Goal: Information Seeking & Learning: Learn about a topic

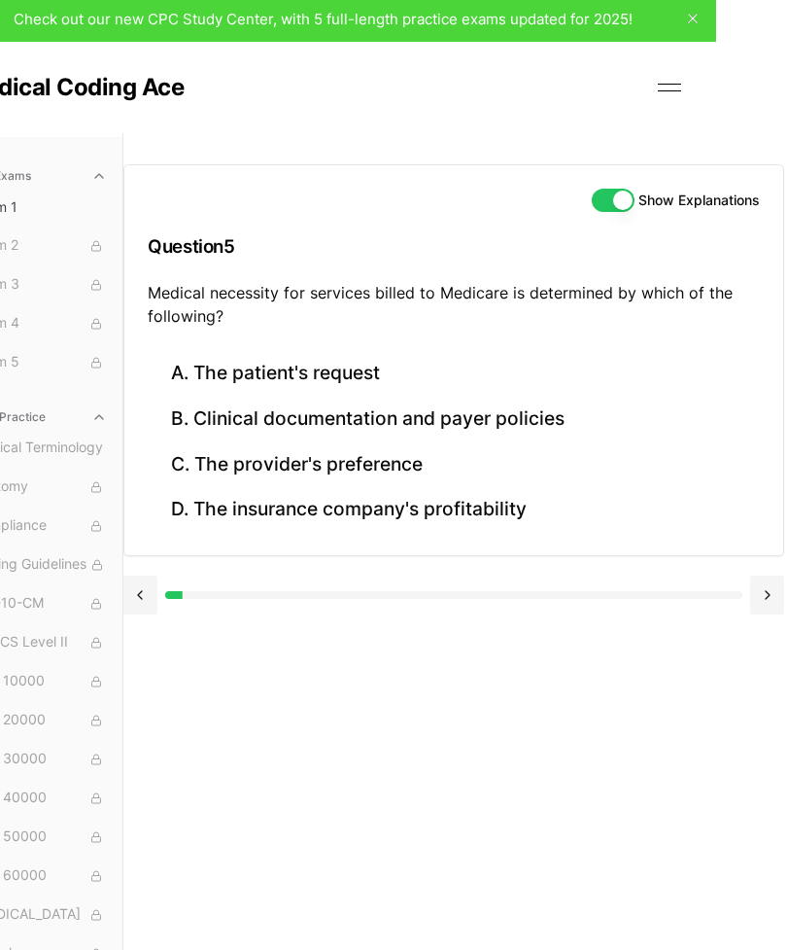
click at [515, 407] on button "B. Clinical documentation and payer policies" at bounding box center [455, 420] width 612 height 46
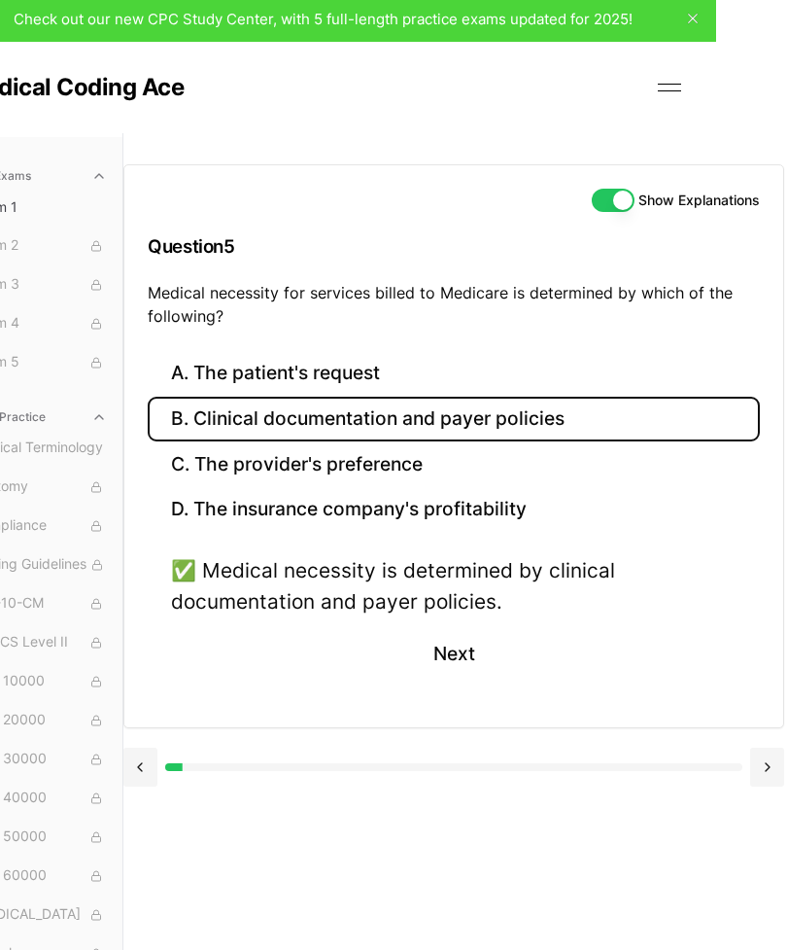
scroll to position [5, 71]
click at [462, 662] on button "Next" at bounding box center [453, 654] width 88 height 52
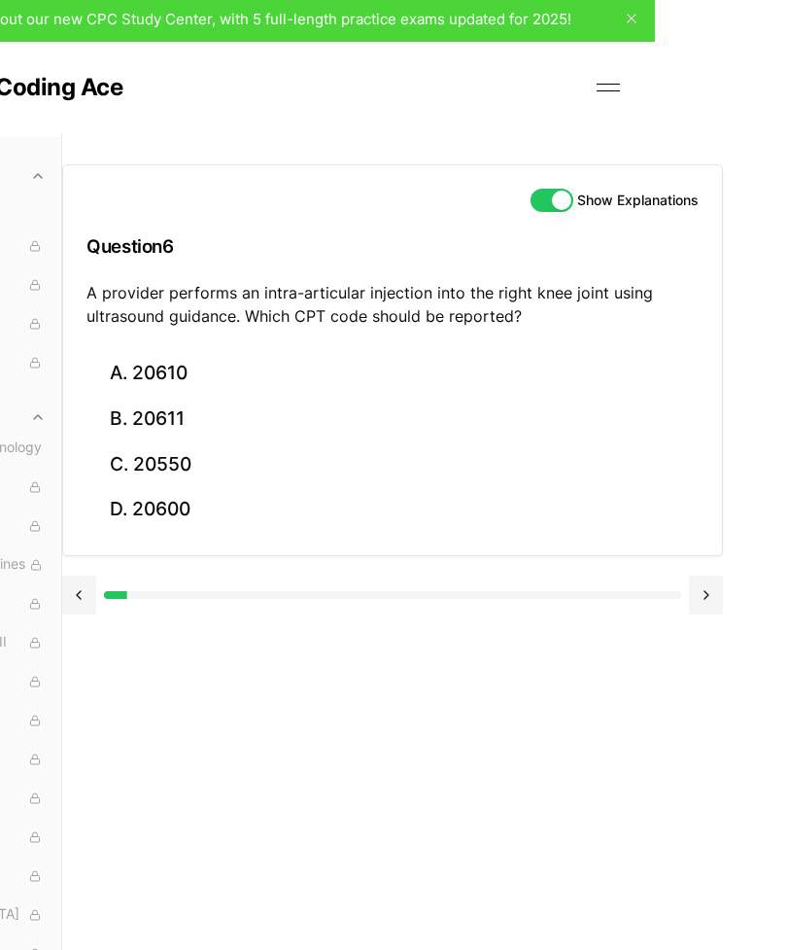
scroll to position [5, 165]
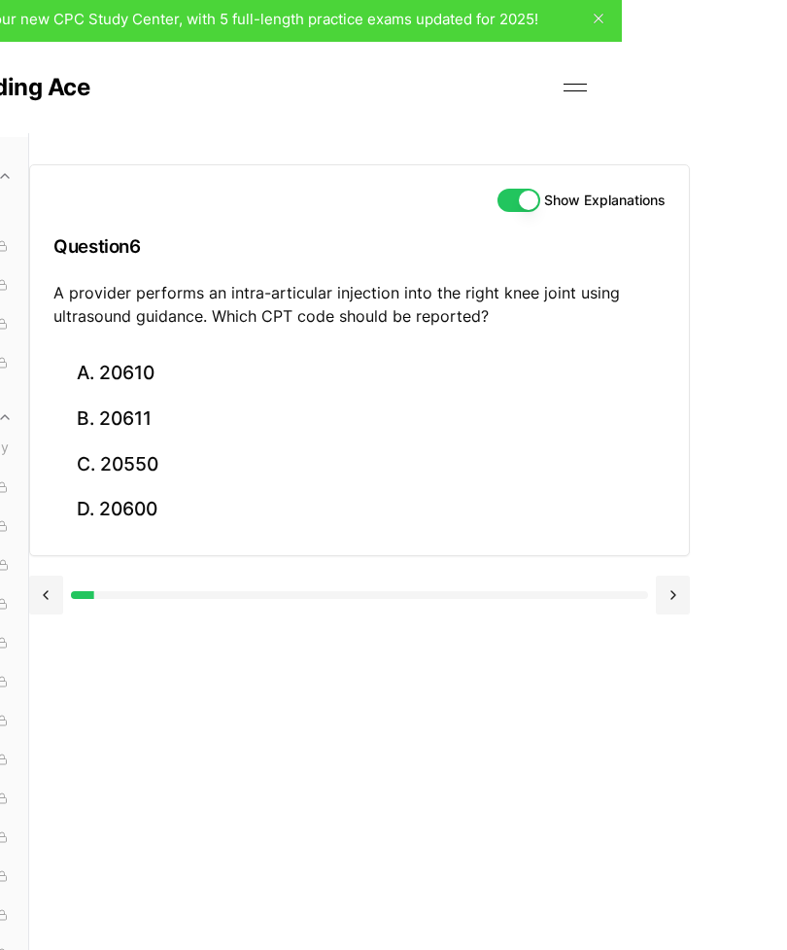
click at [675, 577] on button at bounding box center [673, 595] width 34 height 39
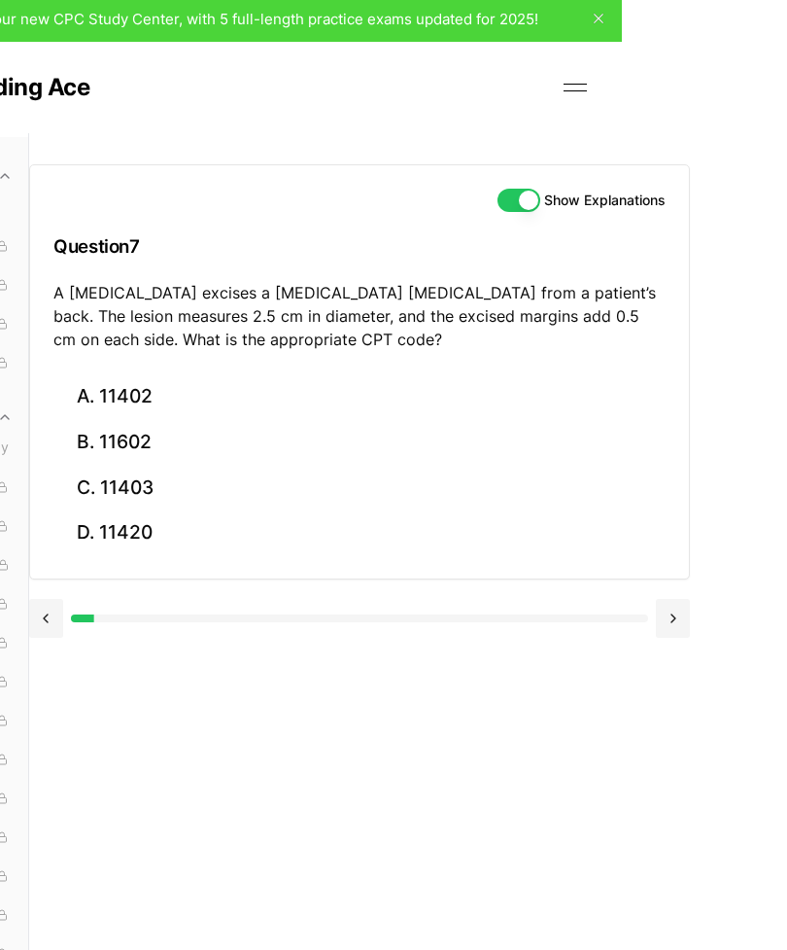
click at [666, 608] on button at bounding box center [673, 618] width 34 height 39
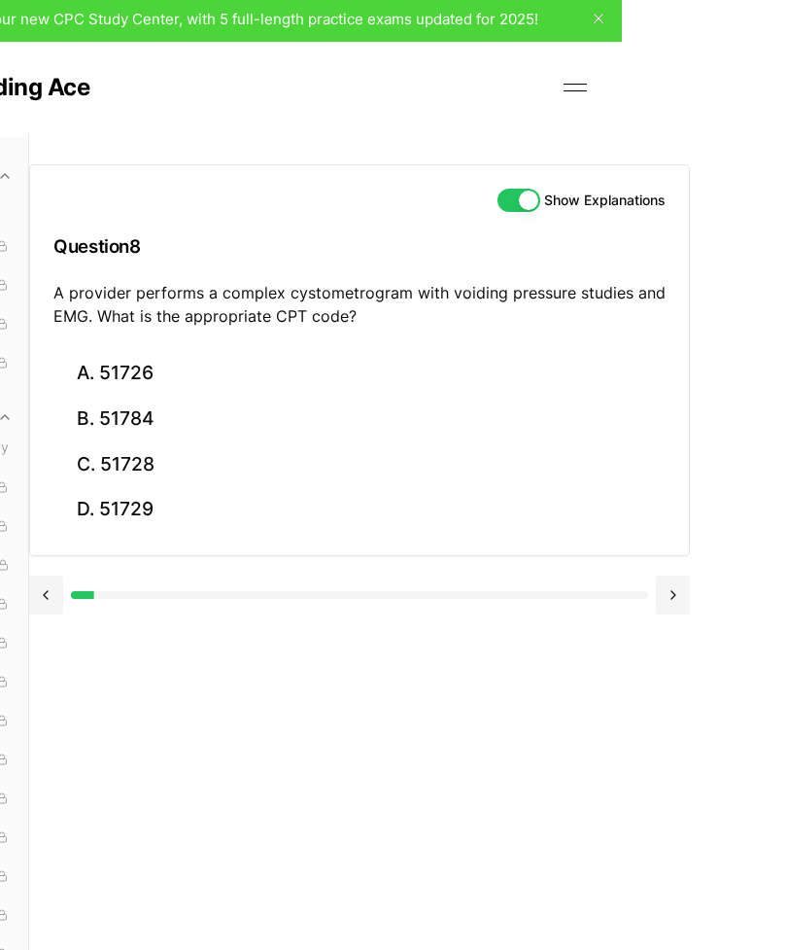
click at [667, 591] on button at bounding box center [673, 595] width 34 height 39
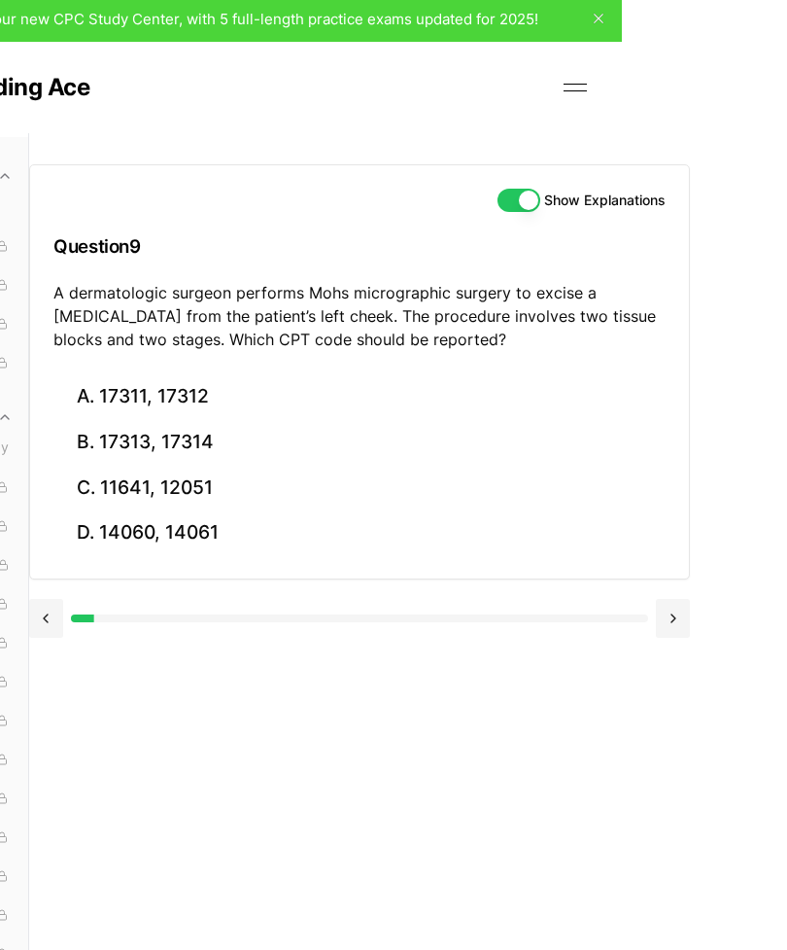
click at [670, 601] on button at bounding box center [673, 618] width 34 height 39
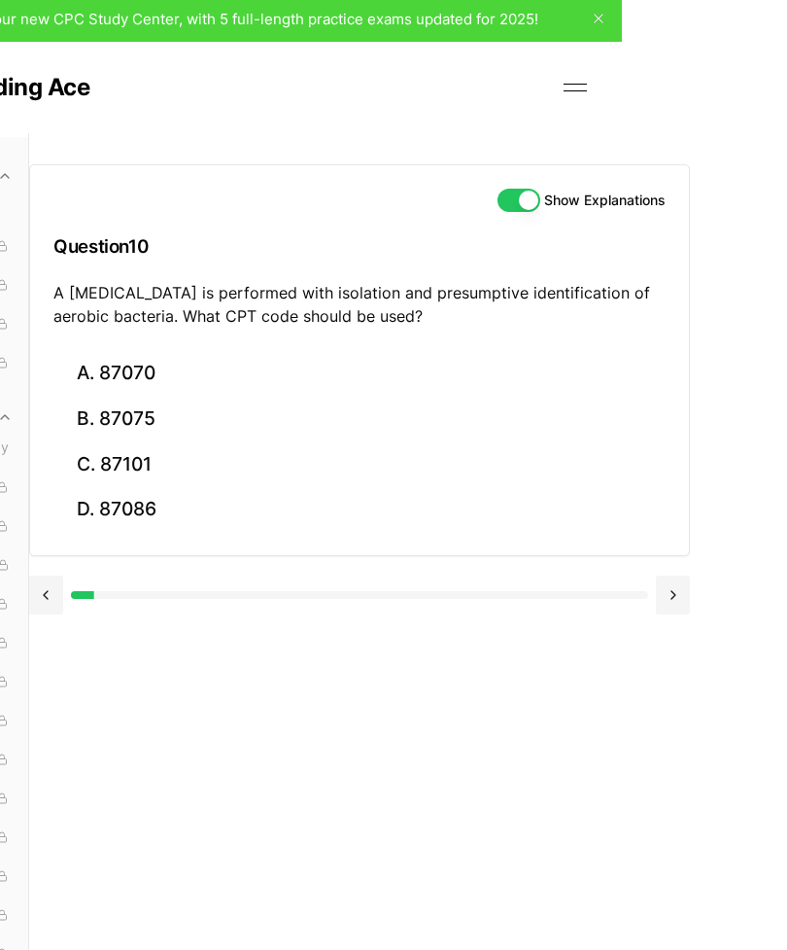
click at [668, 600] on button at bounding box center [673, 595] width 34 height 39
click at [679, 590] on button at bounding box center [673, 595] width 34 height 39
click at [680, 585] on button at bounding box center [673, 595] width 34 height 39
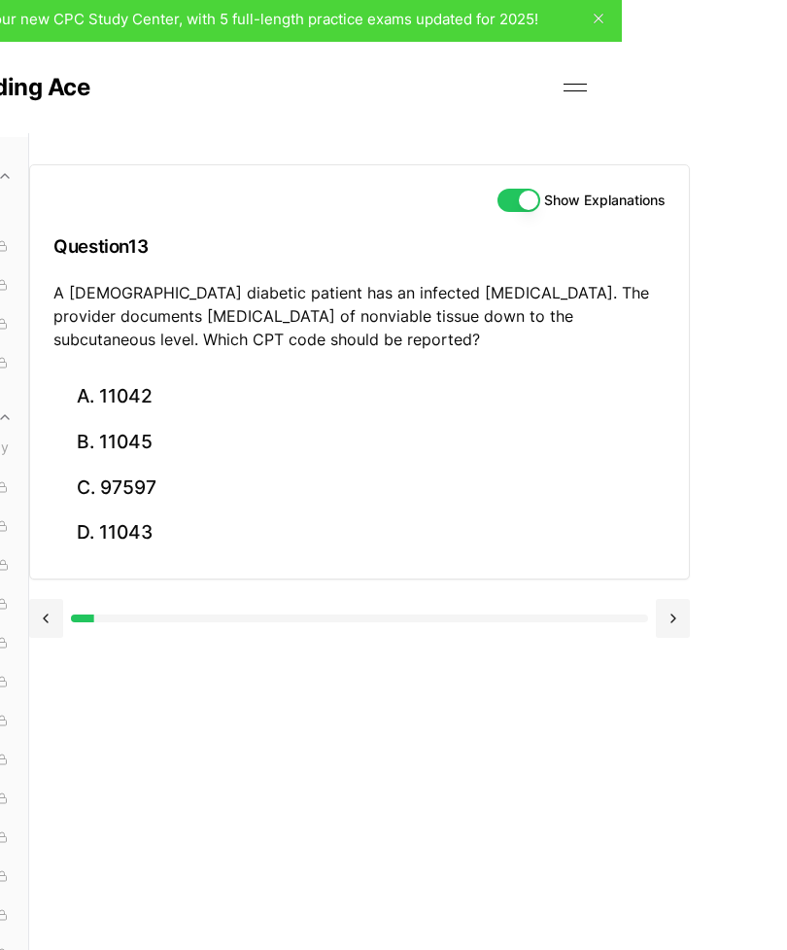
click at [674, 607] on button at bounding box center [673, 618] width 34 height 39
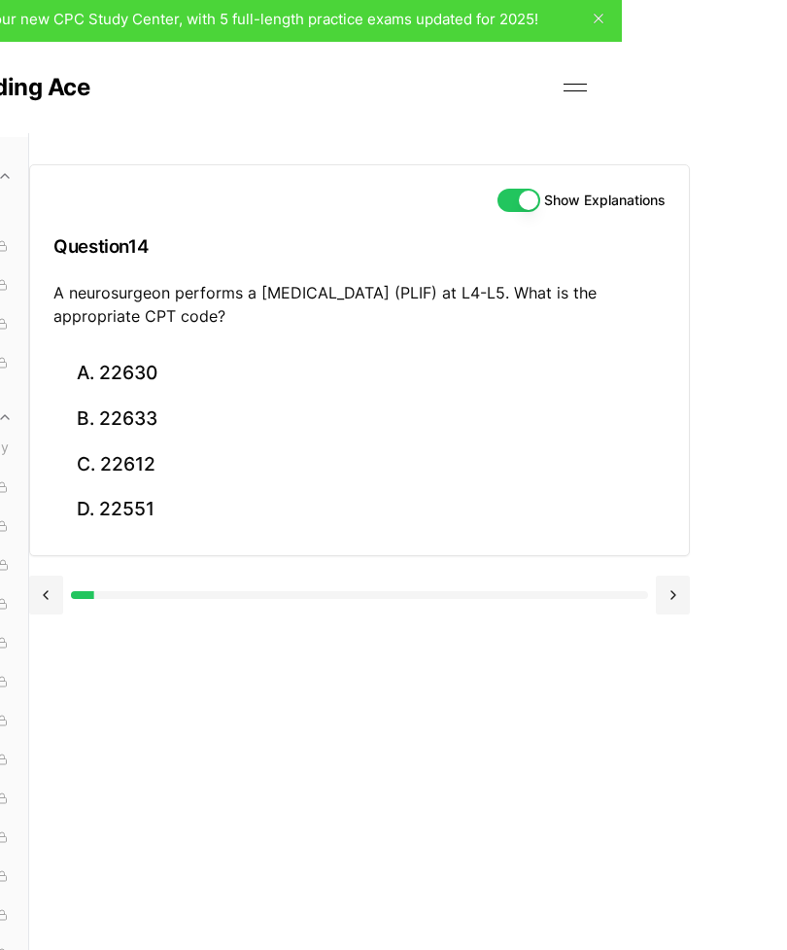
click at [678, 602] on button at bounding box center [673, 595] width 34 height 39
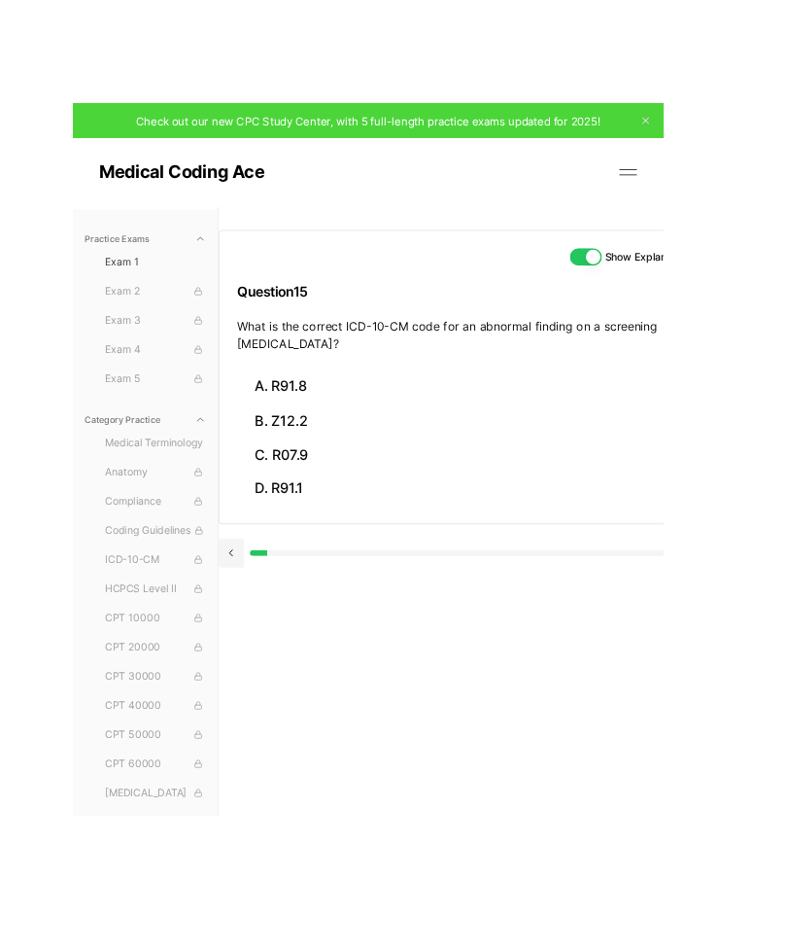
scroll to position [46, 165]
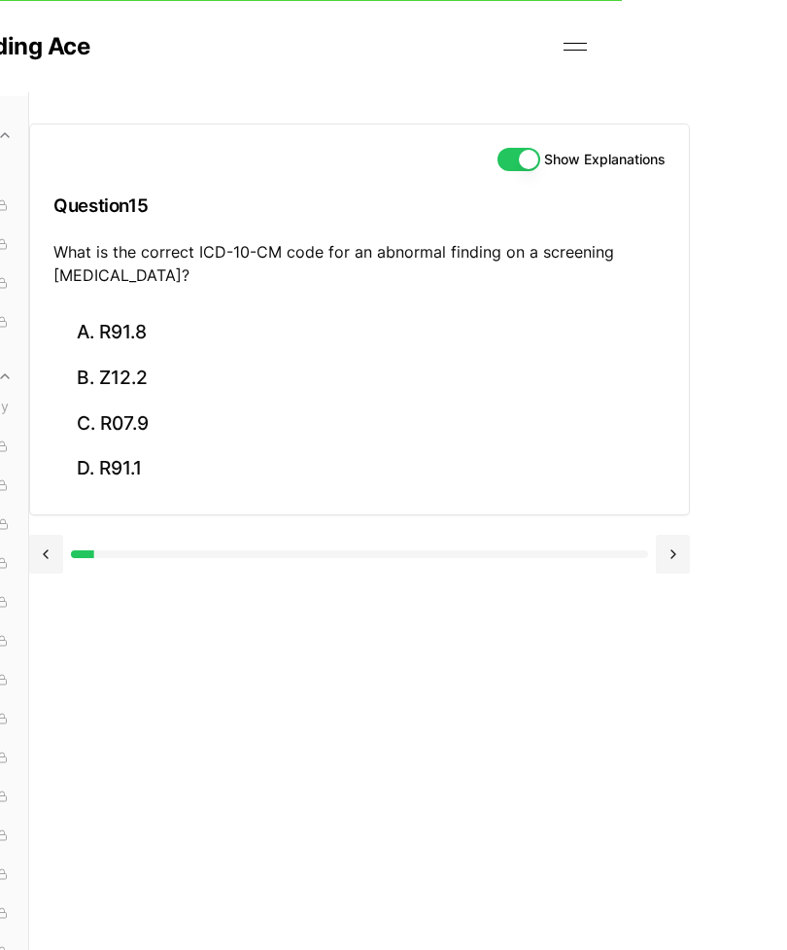
click at [674, 548] on button at bounding box center [673, 554] width 34 height 39
click at [684, 539] on button at bounding box center [673, 554] width 34 height 39
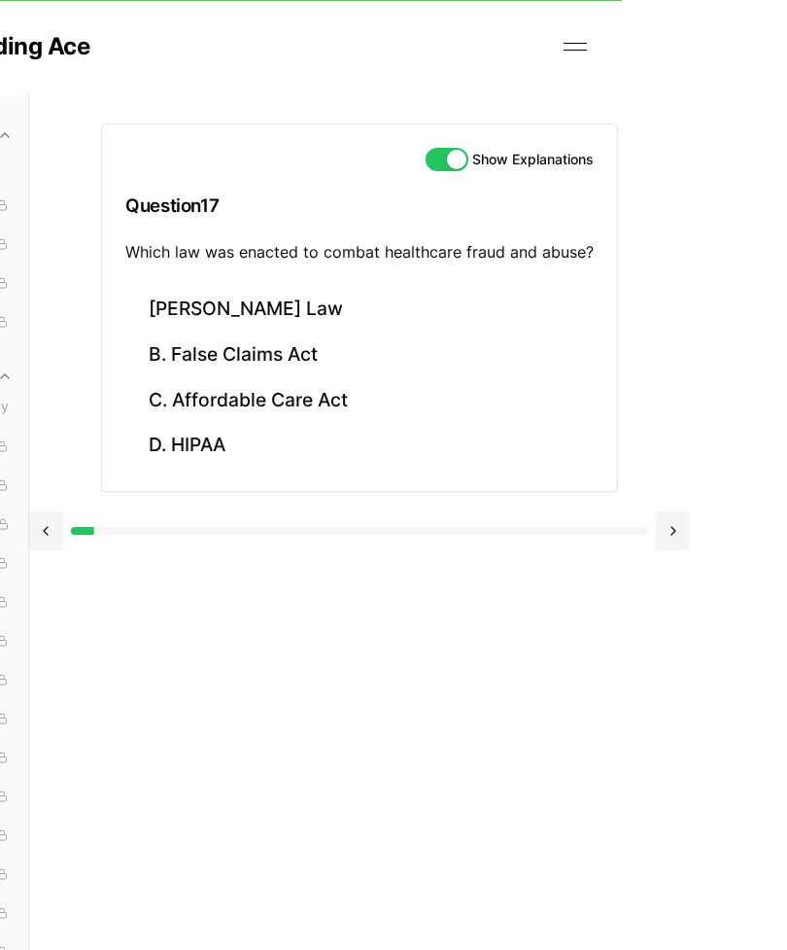
click at [295, 362] on button "B. False Claims Act" at bounding box center [359, 355] width 469 height 46
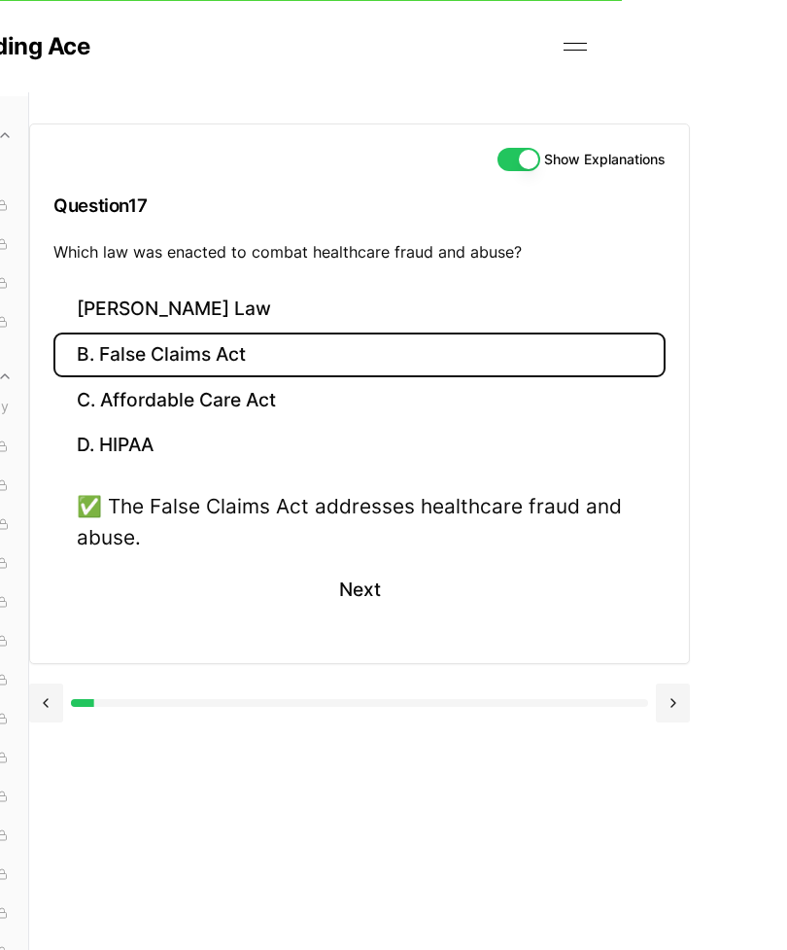
click at [367, 592] on button "Next" at bounding box center [359, 590] width 88 height 52
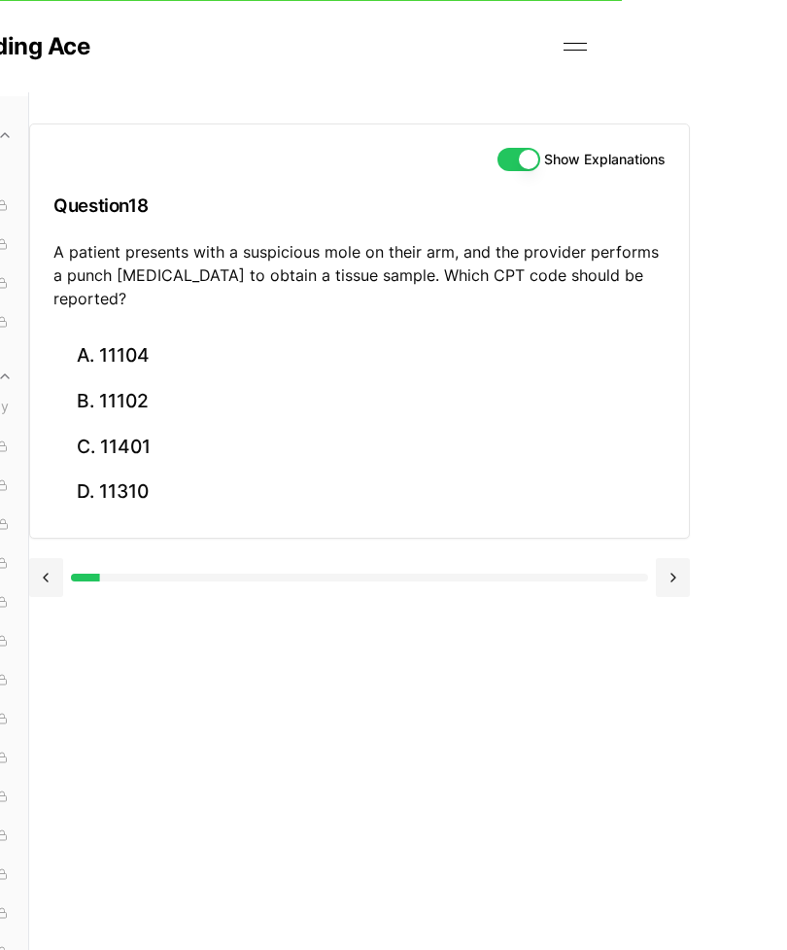
click at [668, 558] on button at bounding box center [673, 577] width 34 height 39
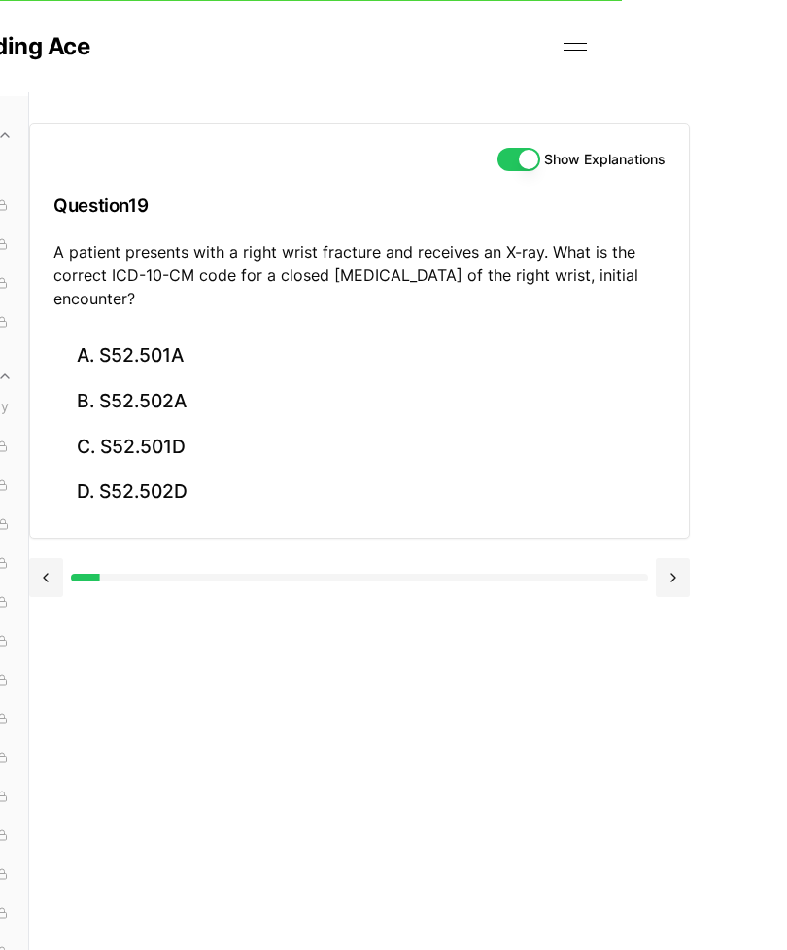
click at [669, 558] on button at bounding box center [673, 577] width 34 height 39
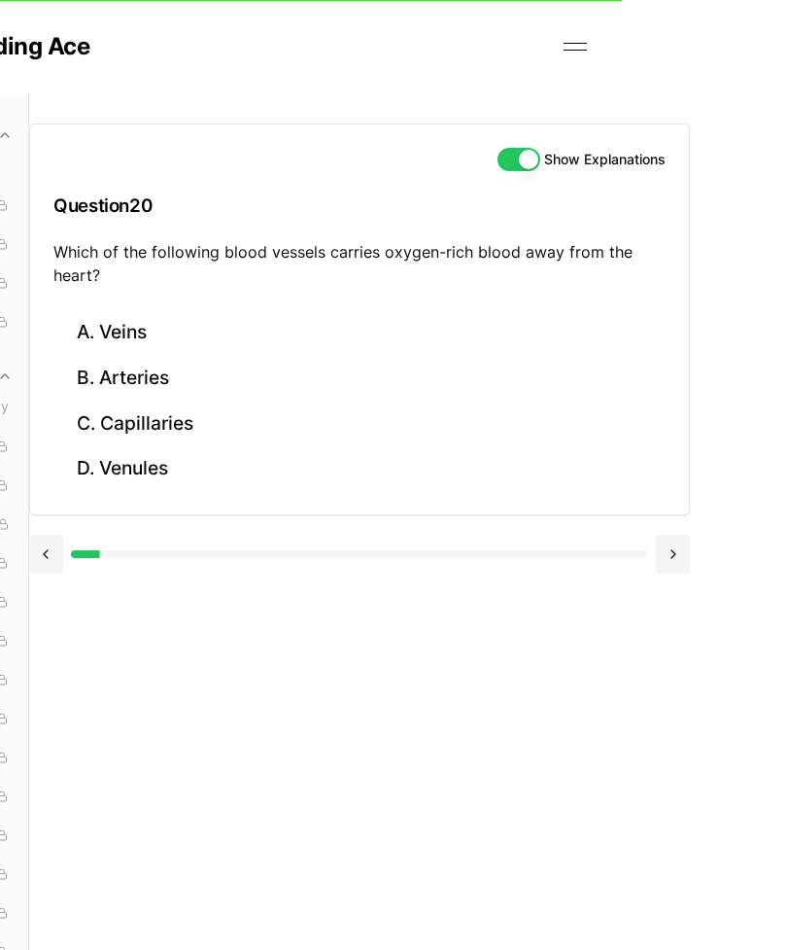
click at [153, 371] on button "B. Arteries" at bounding box center [359, 379] width 612 height 46
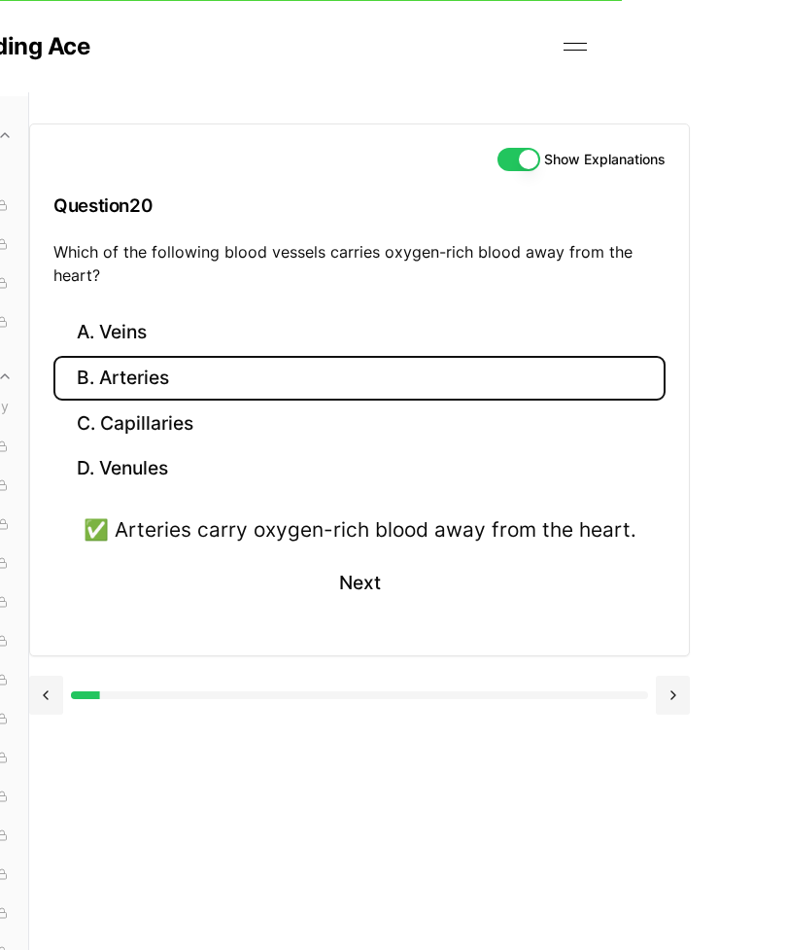
click at [671, 686] on button at bounding box center [673, 695] width 34 height 39
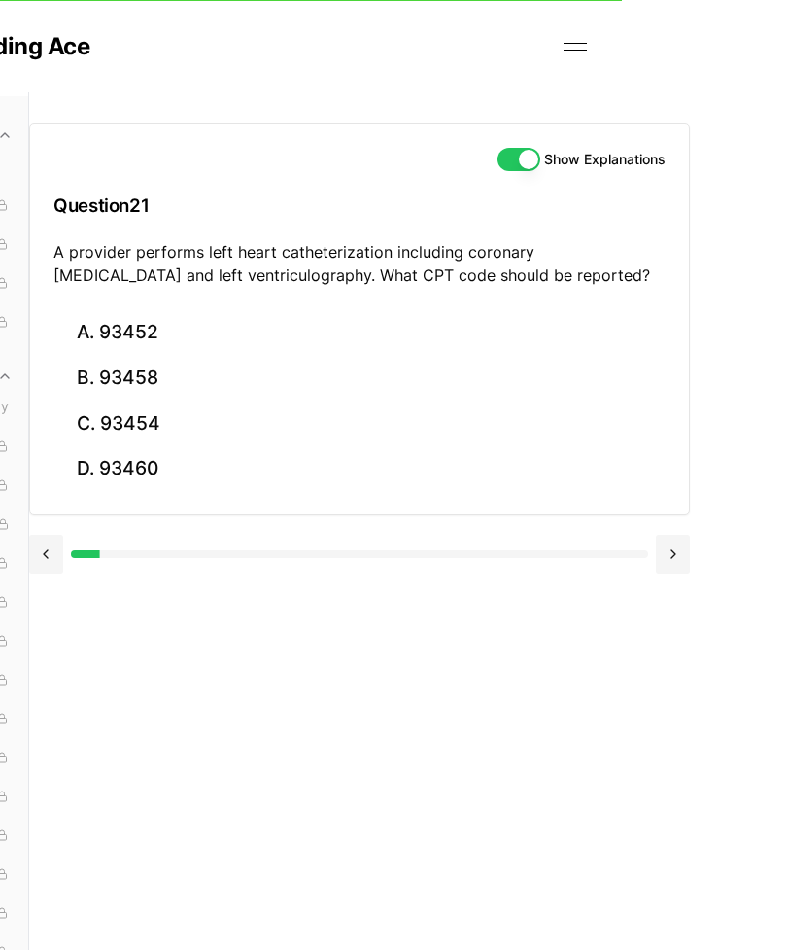
click at [668, 546] on button at bounding box center [673, 554] width 34 height 39
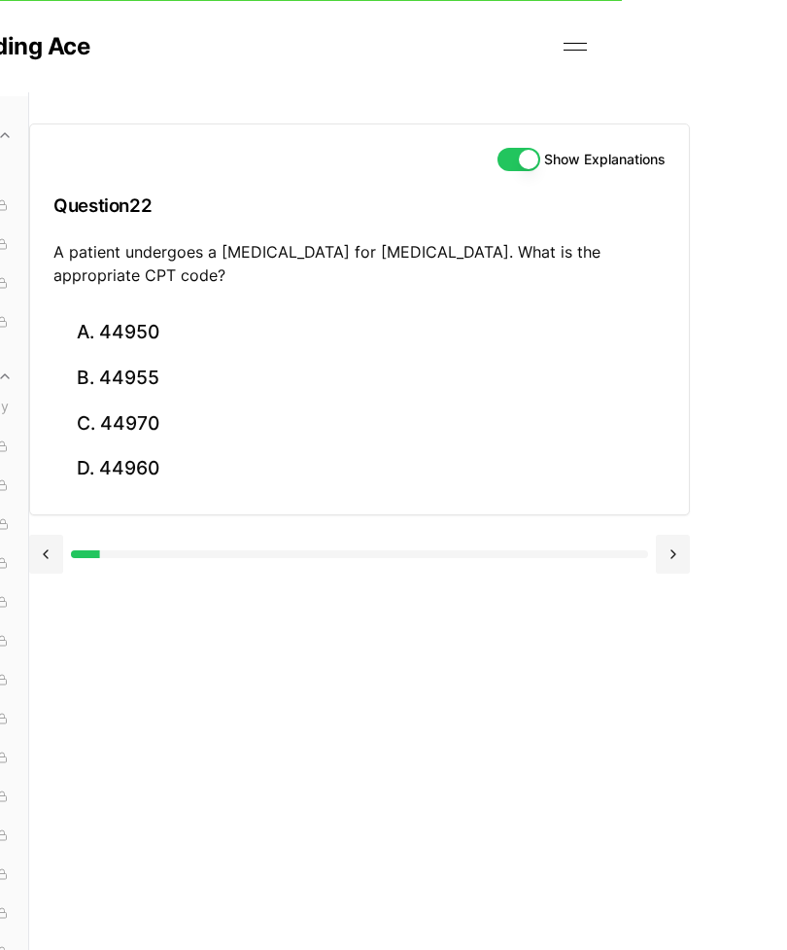
click at [669, 537] on button at bounding box center [673, 554] width 34 height 39
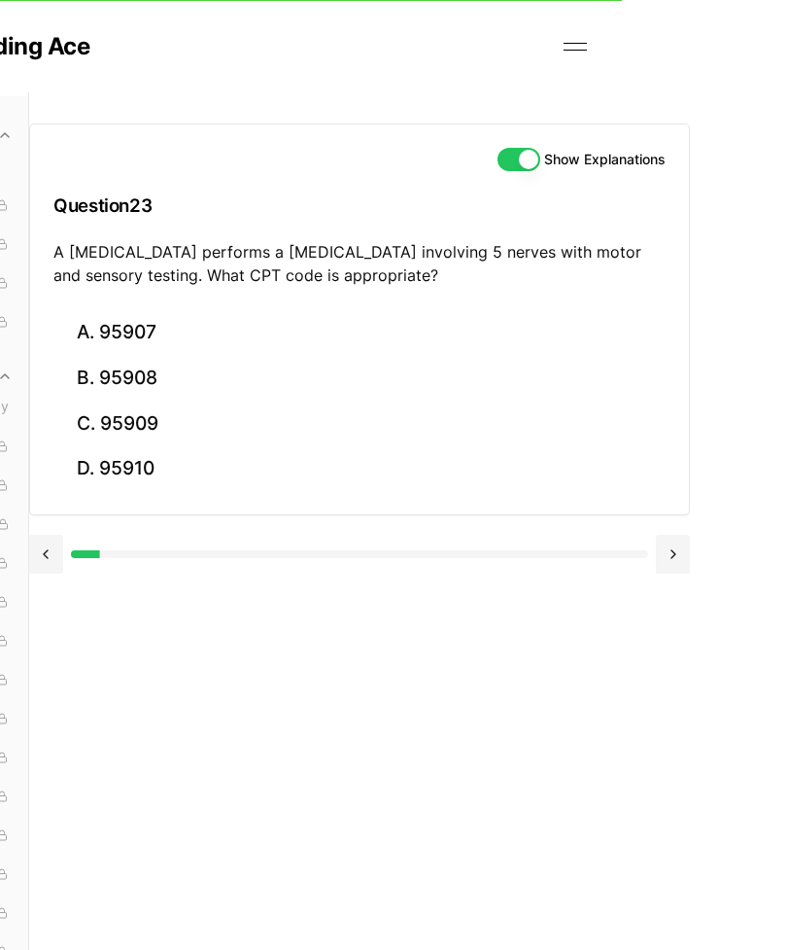
click at [681, 538] on button at bounding box center [673, 554] width 34 height 39
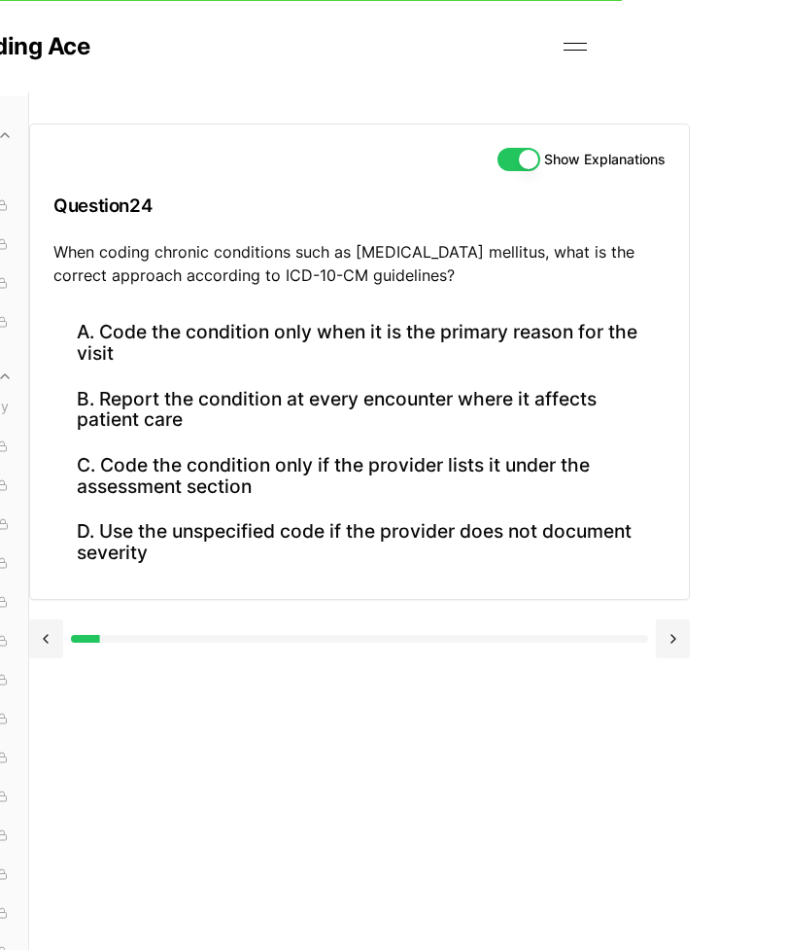
click at [555, 341] on button "A. Code the condition only when it is the primary reason for the visit" at bounding box center [359, 343] width 612 height 66
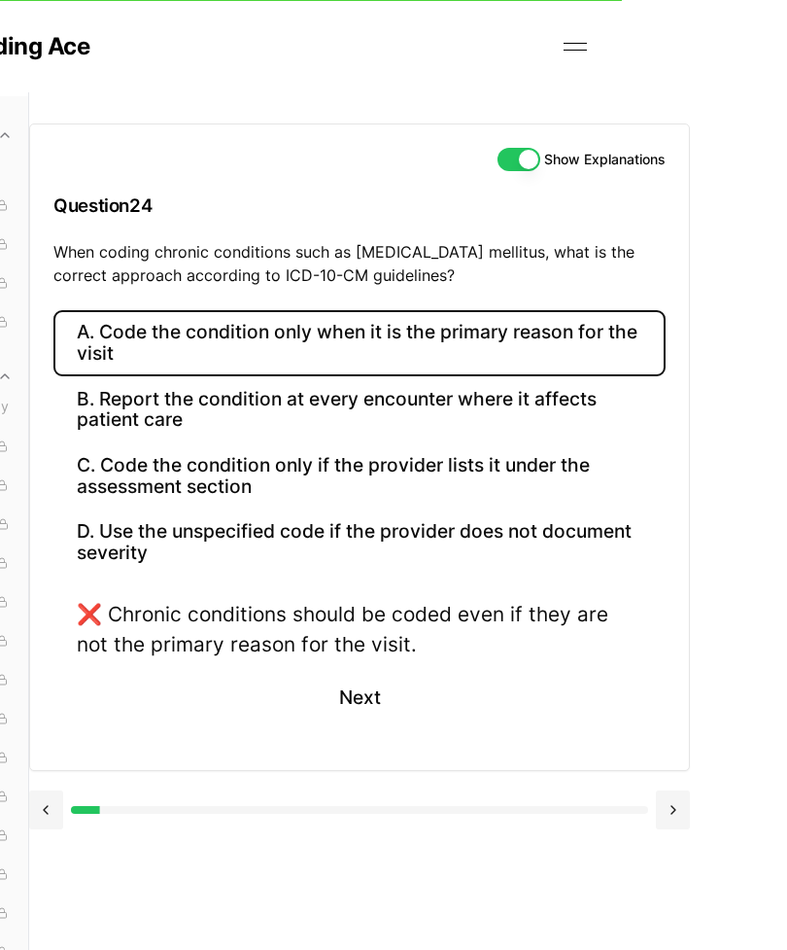
click at [519, 392] on button "B. Report the condition at every encounter where it affects patient care" at bounding box center [359, 409] width 612 height 66
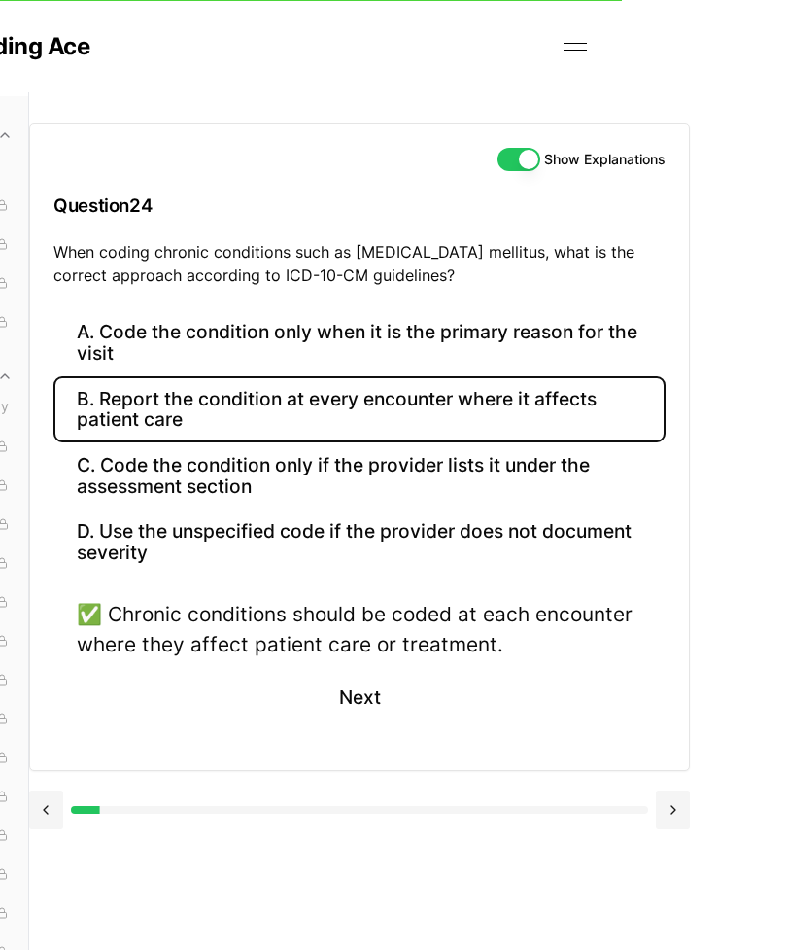
click at [679, 804] on button at bounding box center [673, 809] width 34 height 39
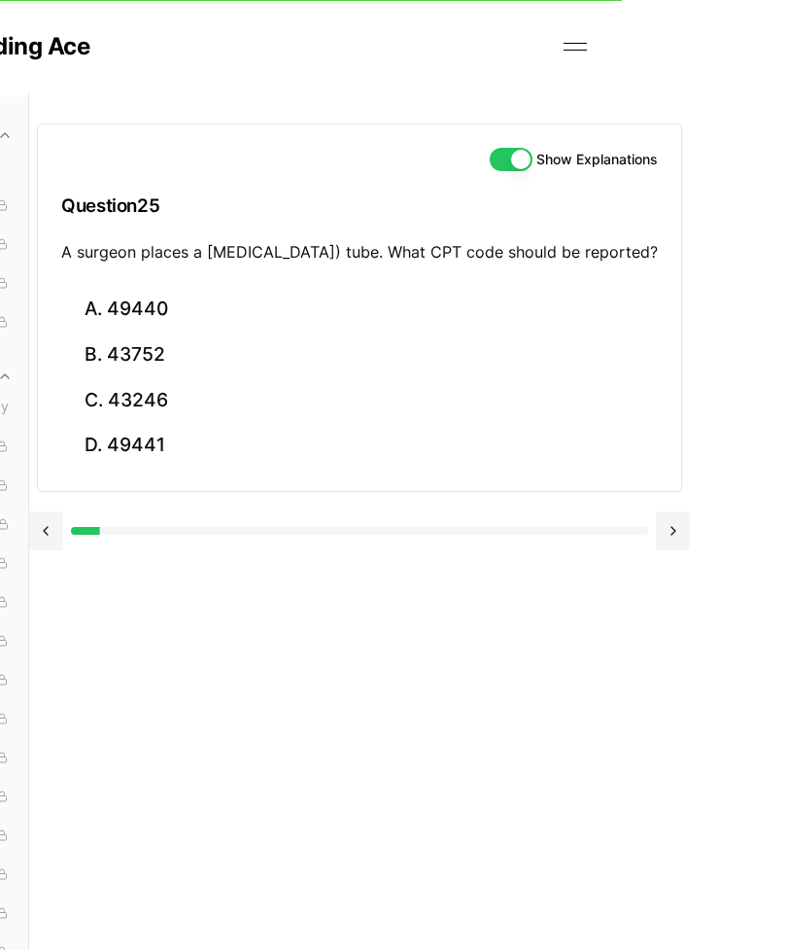
click at [631, 535] on div at bounding box center [359, 531] width 577 height 8
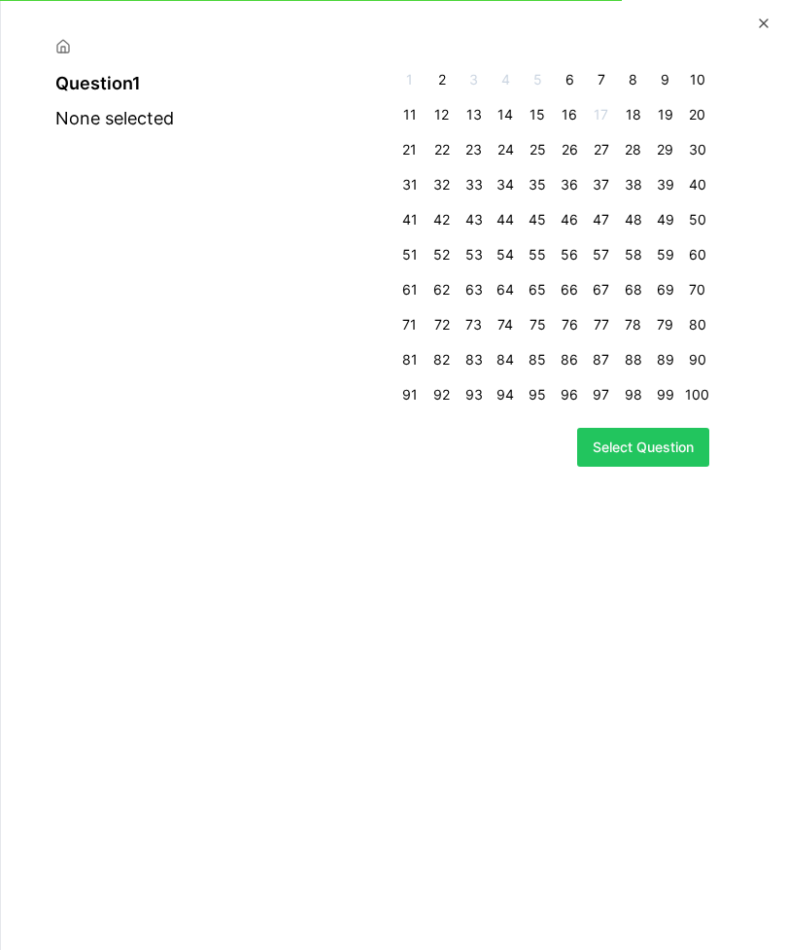
click at [758, 22] on icon "button" at bounding box center [764, 24] width 16 height 16
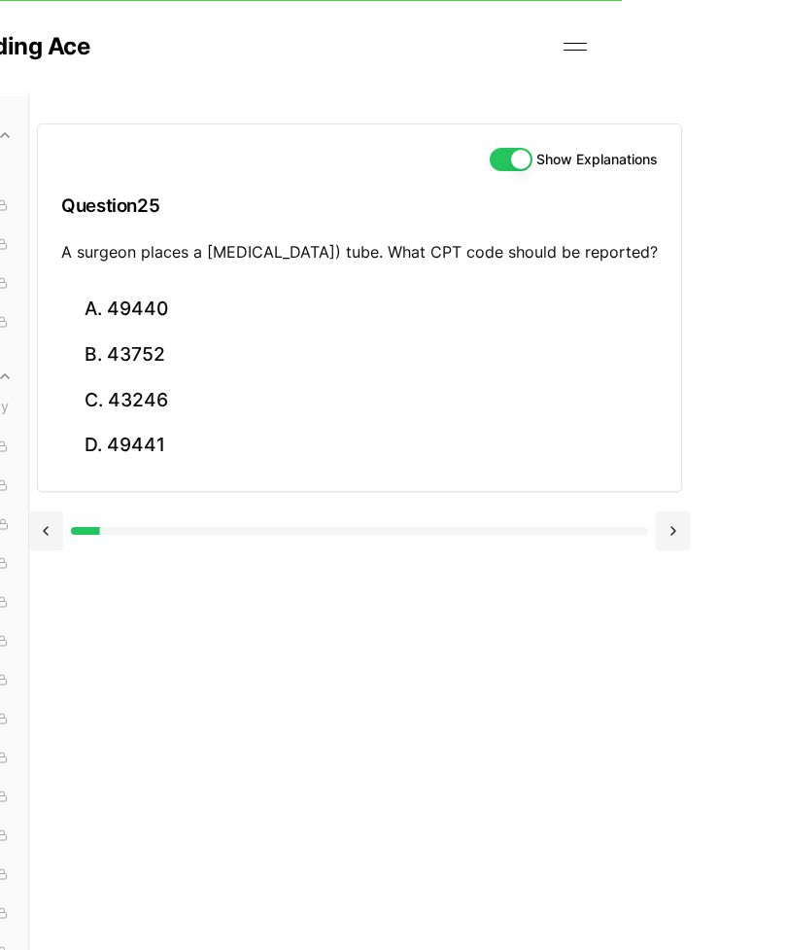
click at [679, 542] on button at bounding box center [673, 530] width 34 height 39
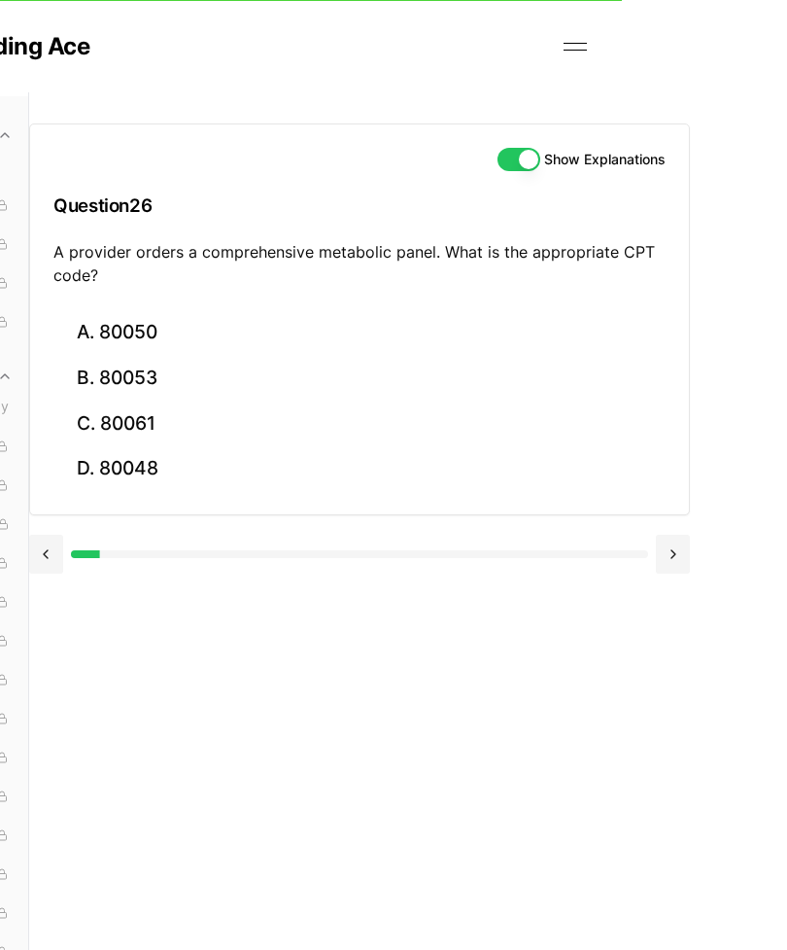
click at [672, 543] on button at bounding box center [673, 554] width 34 height 39
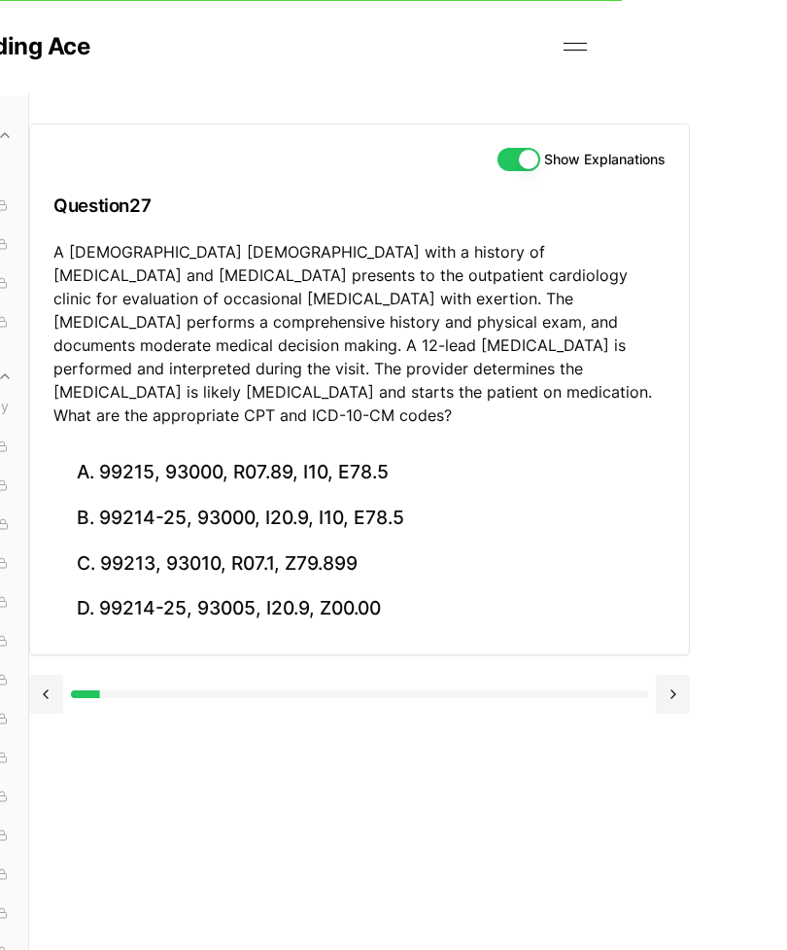
click at [667, 675] on button at bounding box center [673, 694] width 34 height 39
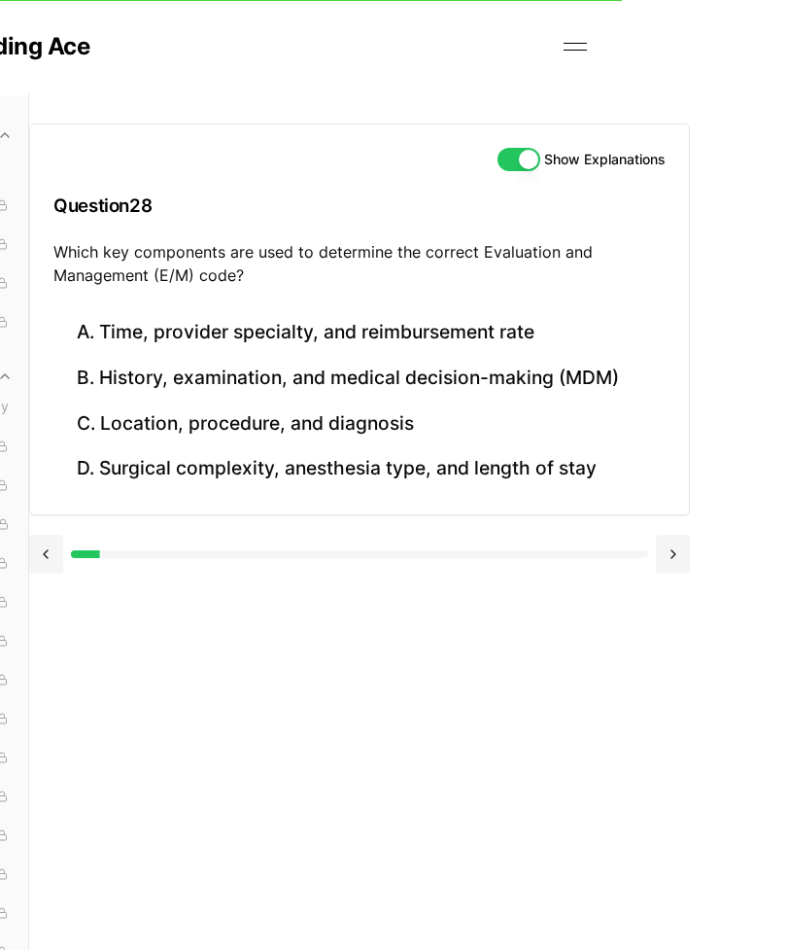
click at [664, 555] on button at bounding box center [673, 554] width 34 height 39
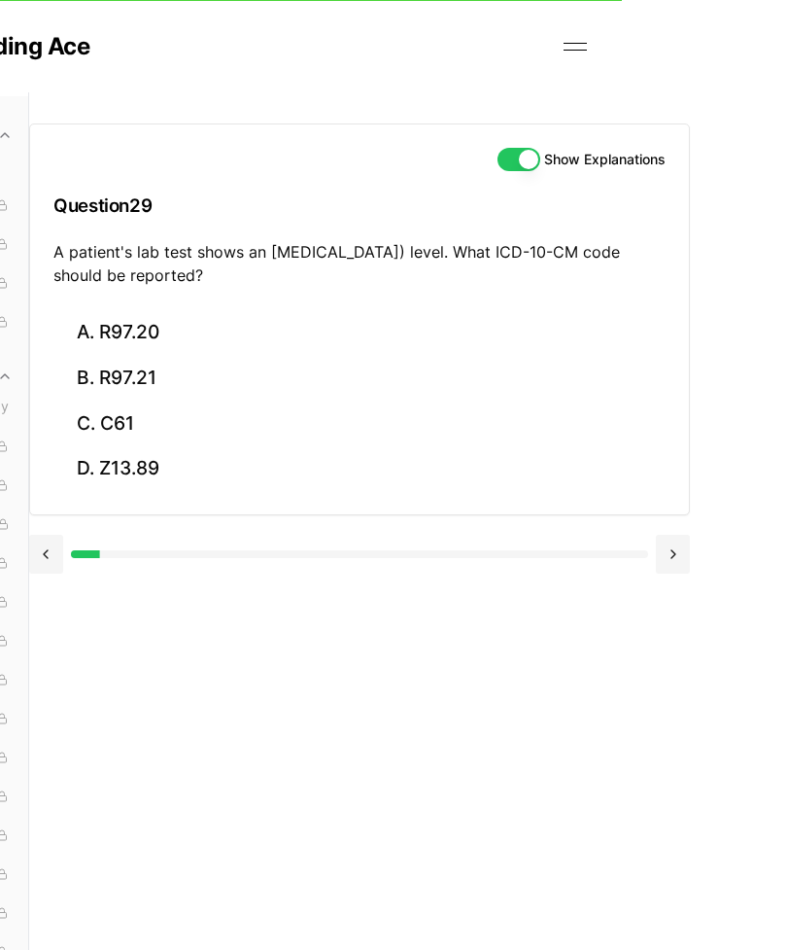
click at [671, 546] on button at bounding box center [673, 554] width 34 height 39
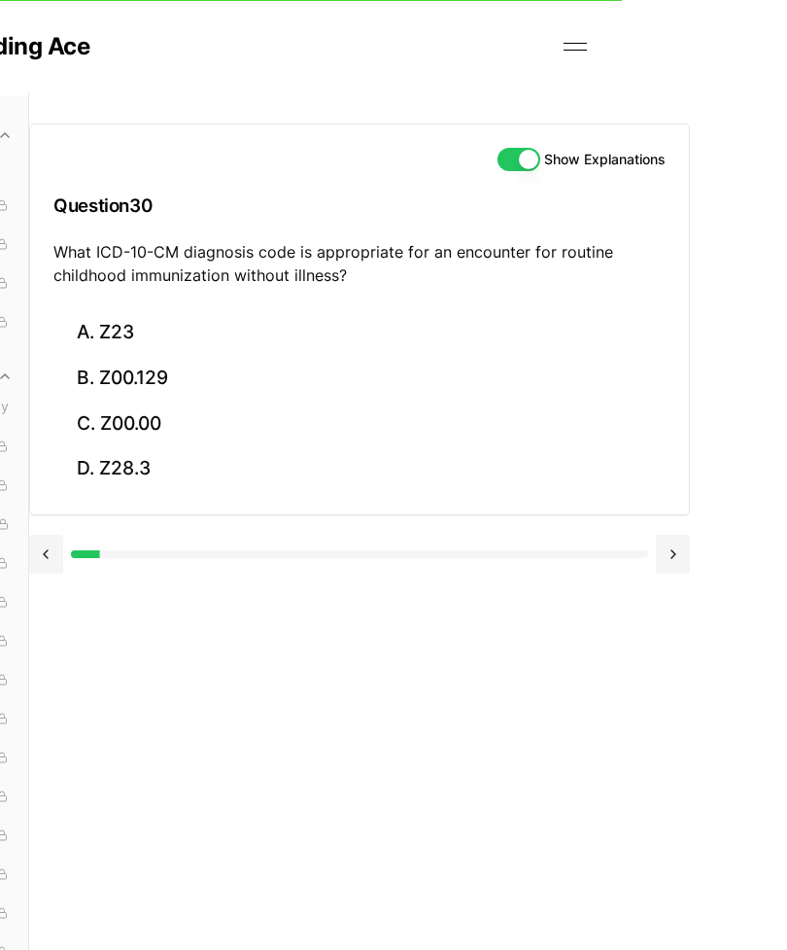
click at [659, 547] on button at bounding box center [673, 554] width 34 height 39
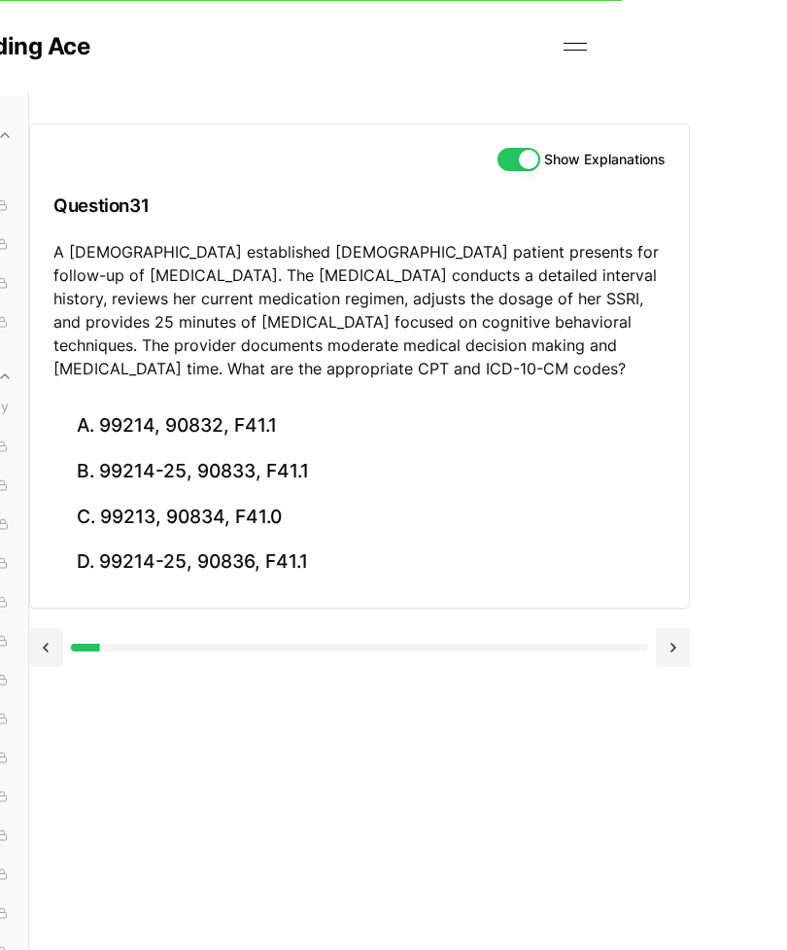
click at [668, 628] on button at bounding box center [673, 647] width 34 height 39
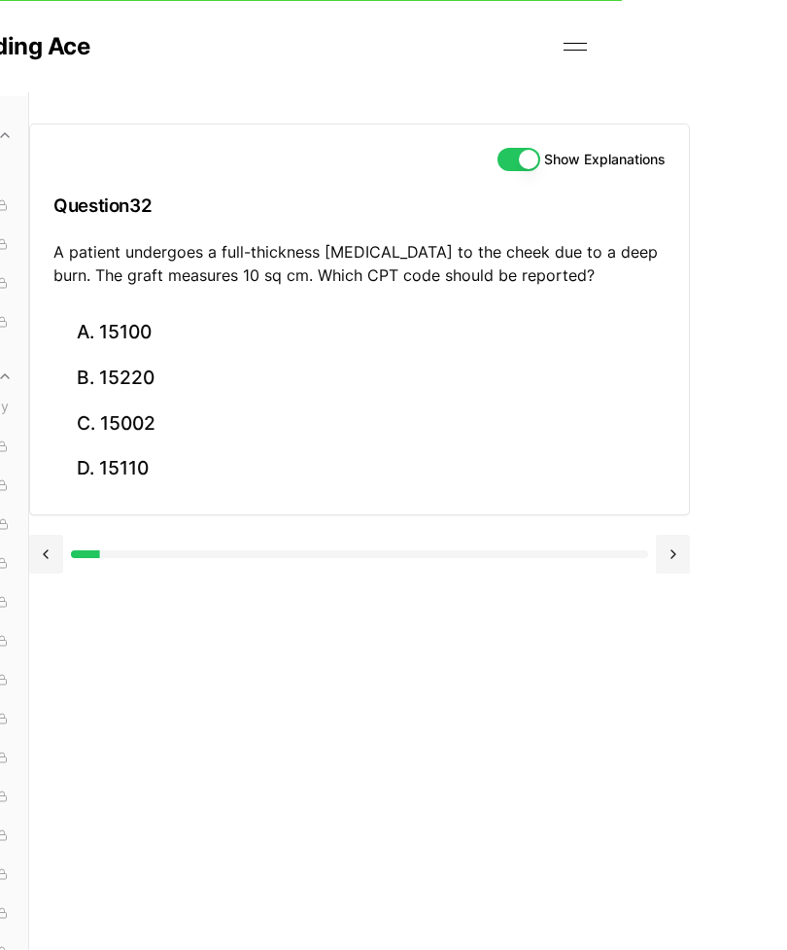
click at [677, 543] on button at bounding box center [673, 554] width 34 height 39
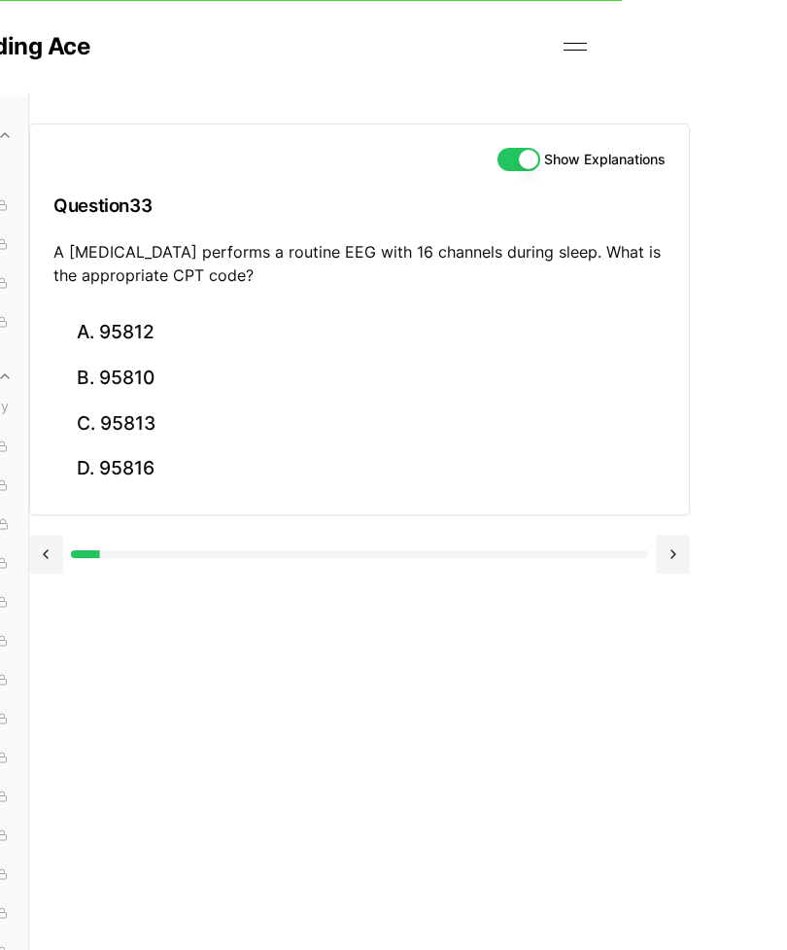
click at [680, 546] on button at bounding box center [673, 554] width 34 height 39
